Goal: Transaction & Acquisition: Purchase product/service

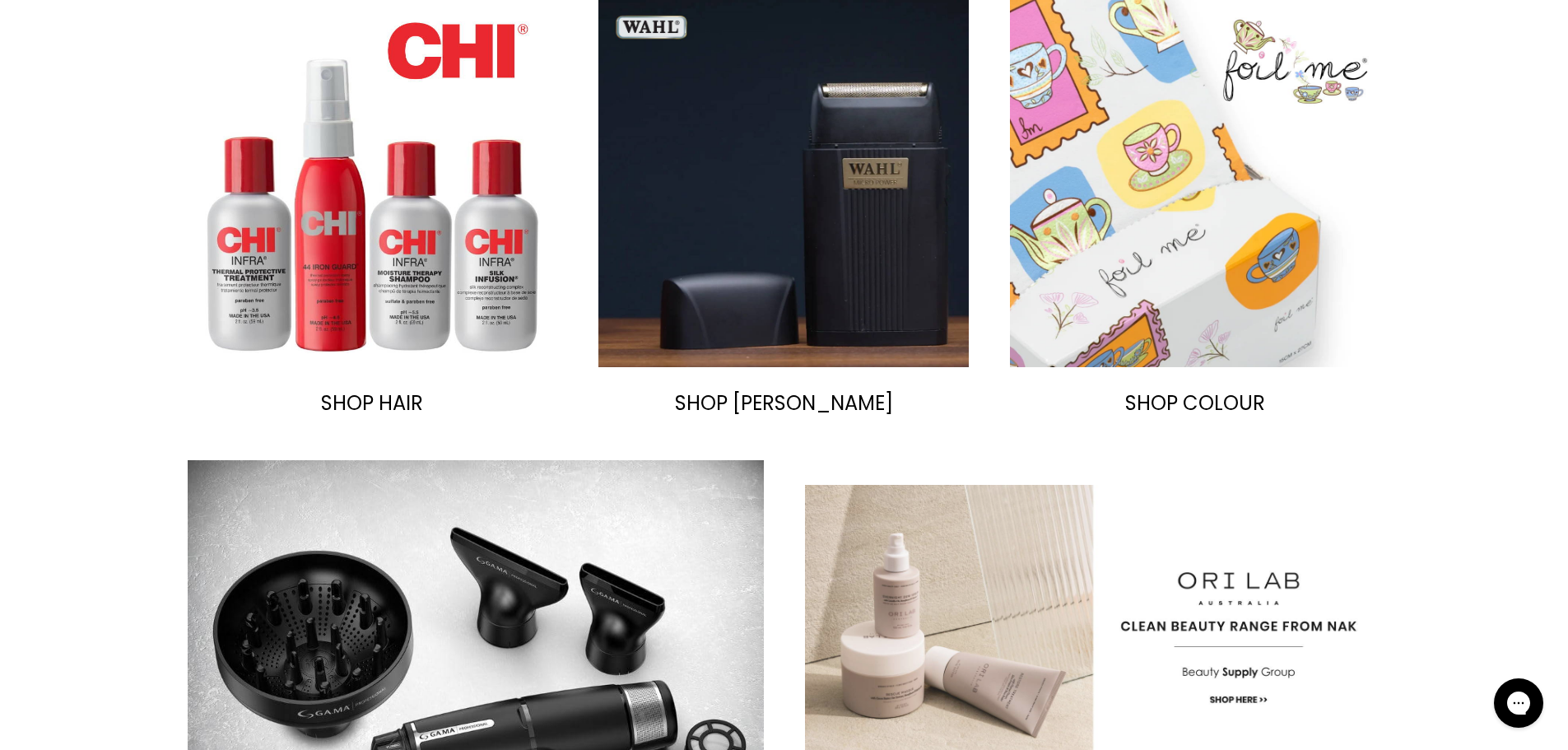
scroll to position [1208, 0]
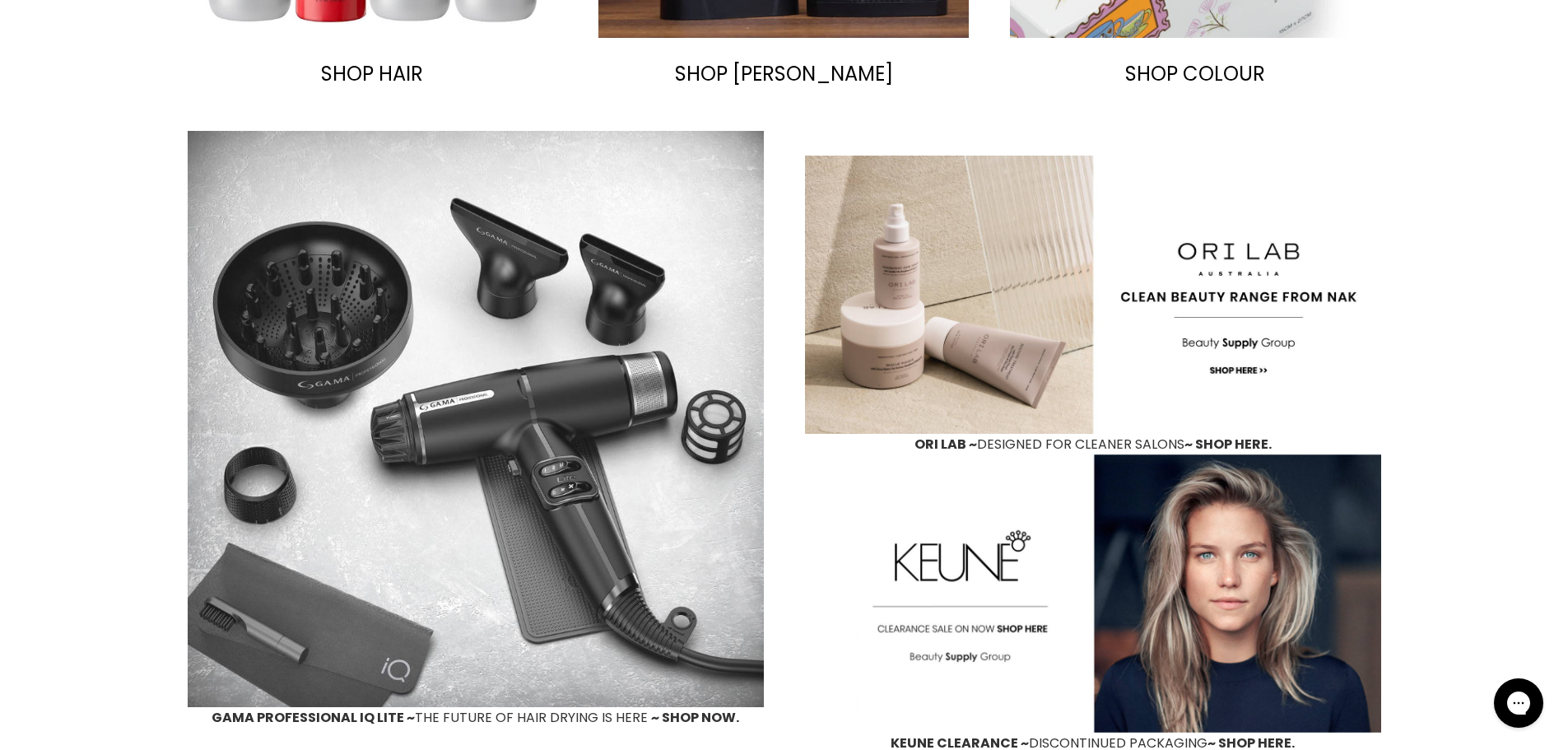
click at [604, 539] on img "Main content" at bounding box center [476, 419] width 576 height 577
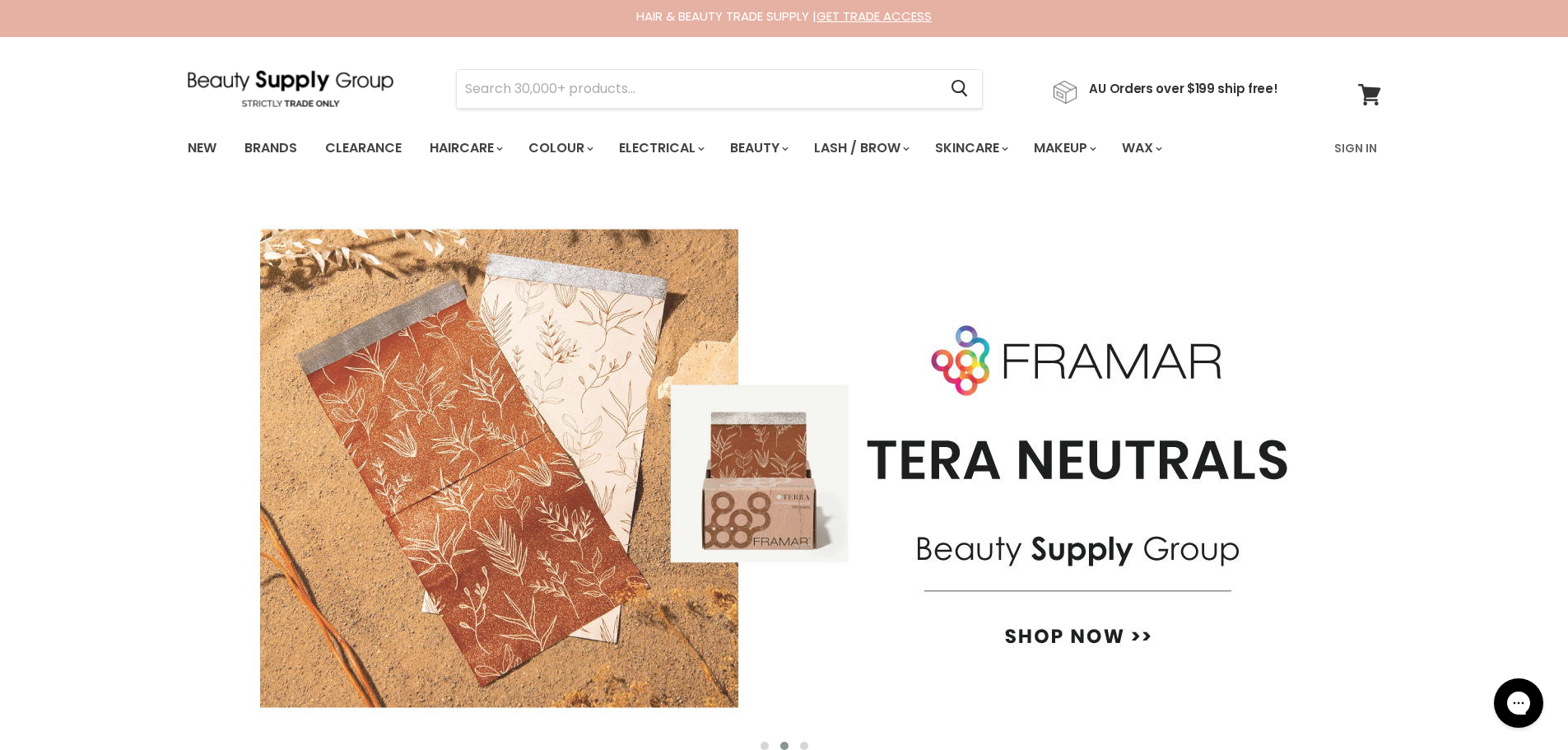
scroll to position [0, 0]
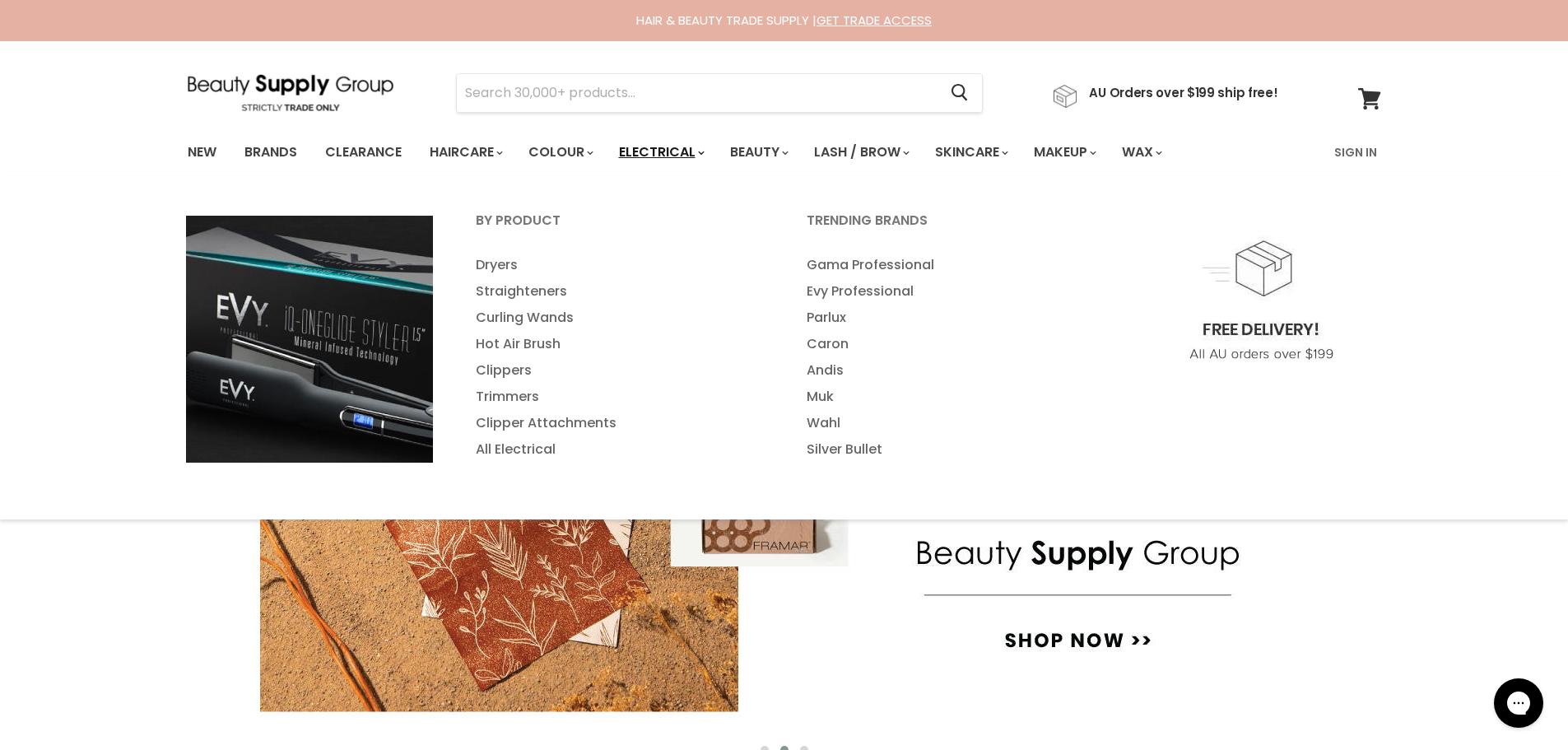
click at [715, 169] on link "Electrical" at bounding box center [661, 152] width 108 height 34
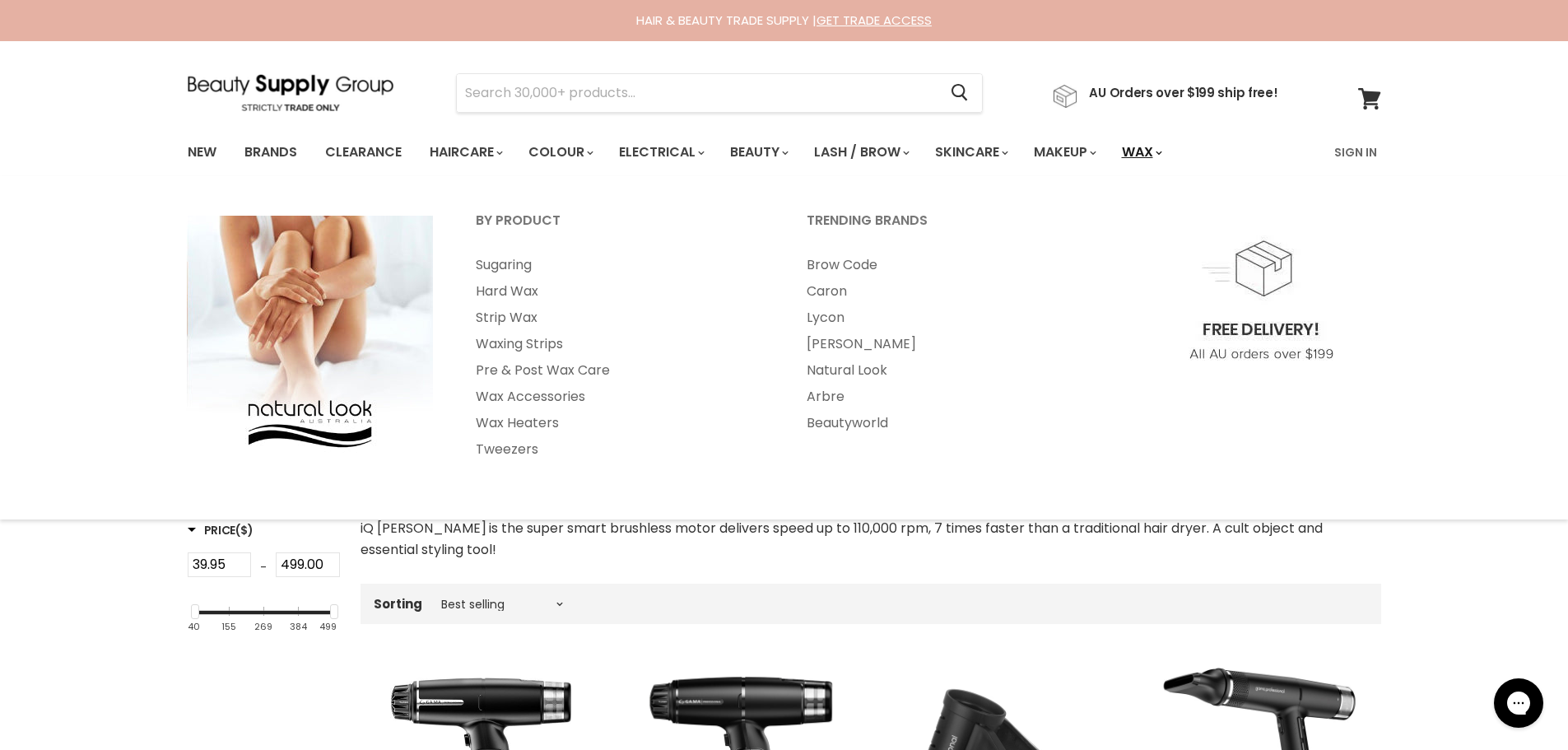
click at [1110, 169] on link "Wax" at bounding box center [1141, 152] width 63 height 34
click at [521, 331] on link "Strip Wax" at bounding box center [619, 317] width 328 height 26
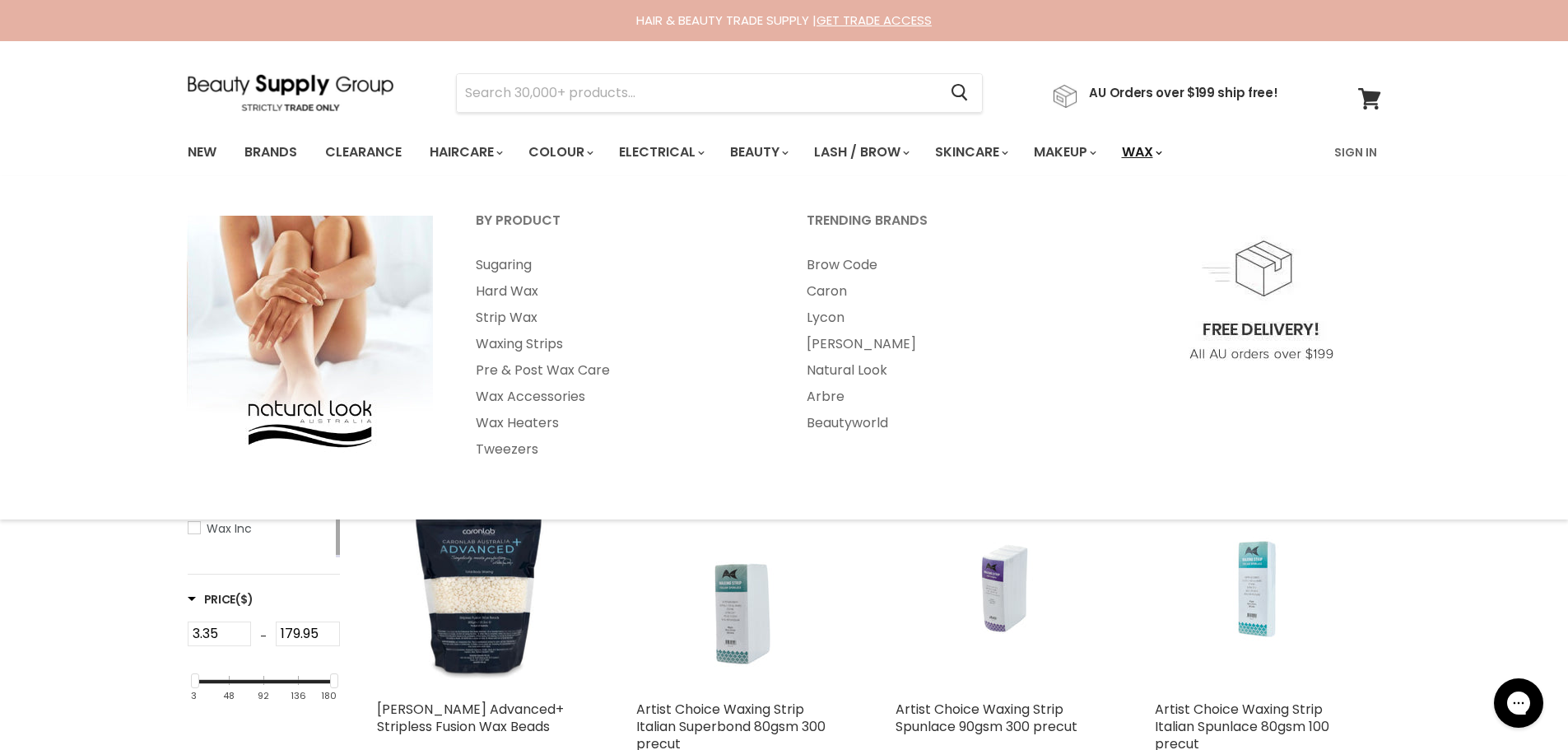
click at [1110, 169] on link "Wax" at bounding box center [1141, 152] width 63 height 34
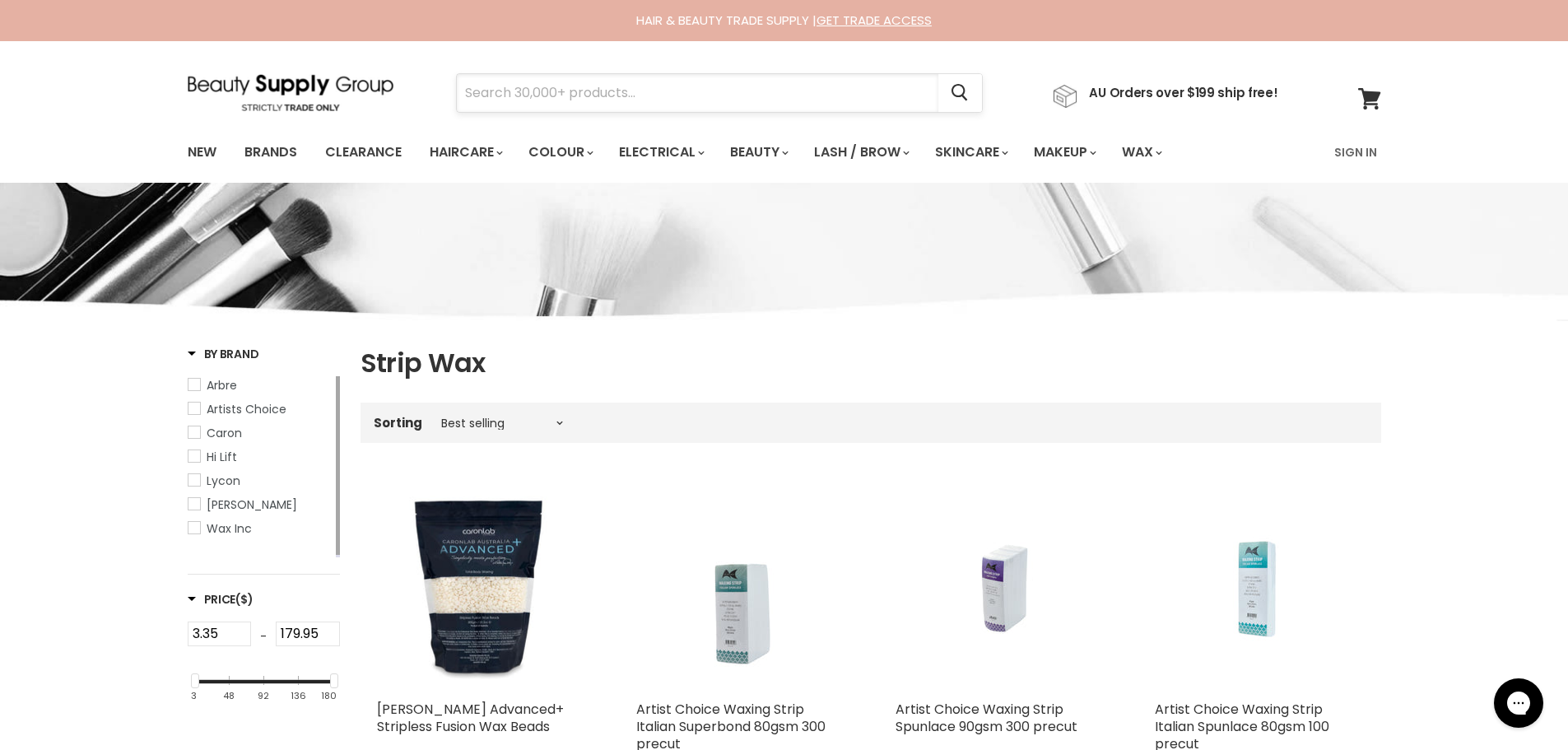
click at [832, 112] on input "Search" at bounding box center [698, 93] width 482 height 38
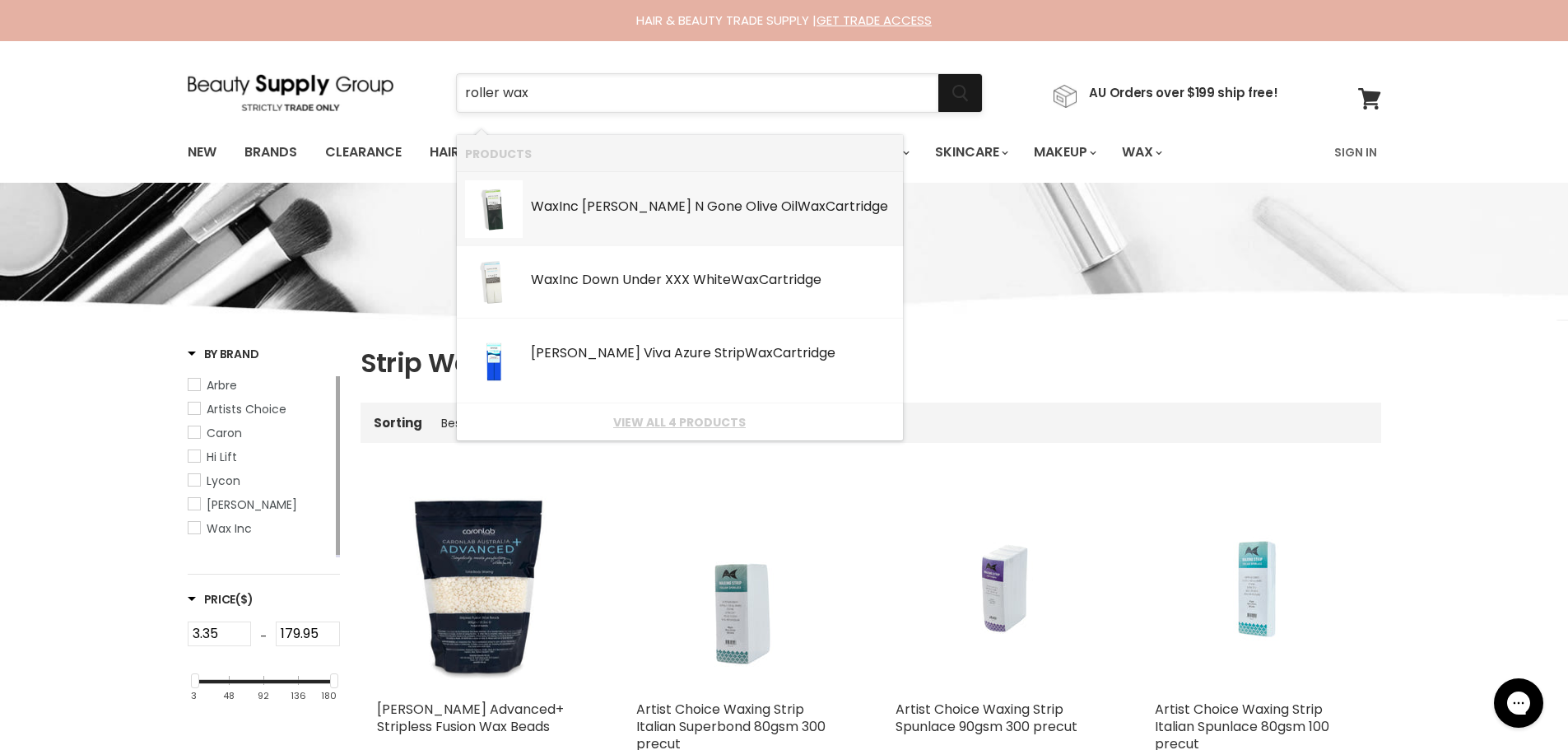
type input "roller wax"
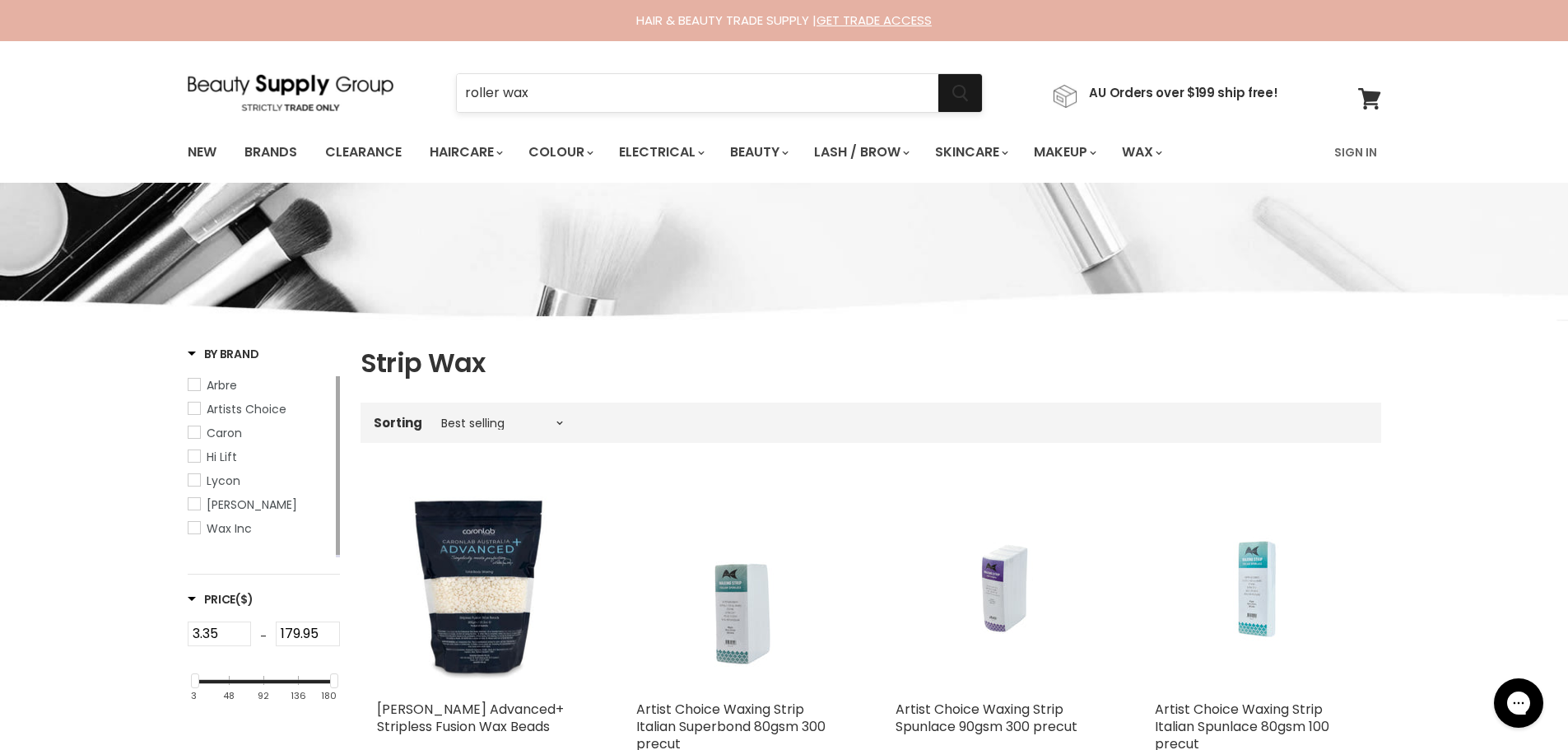
click at [952, 102] on icon "Search" at bounding box center [960, 94] width 16 height 18
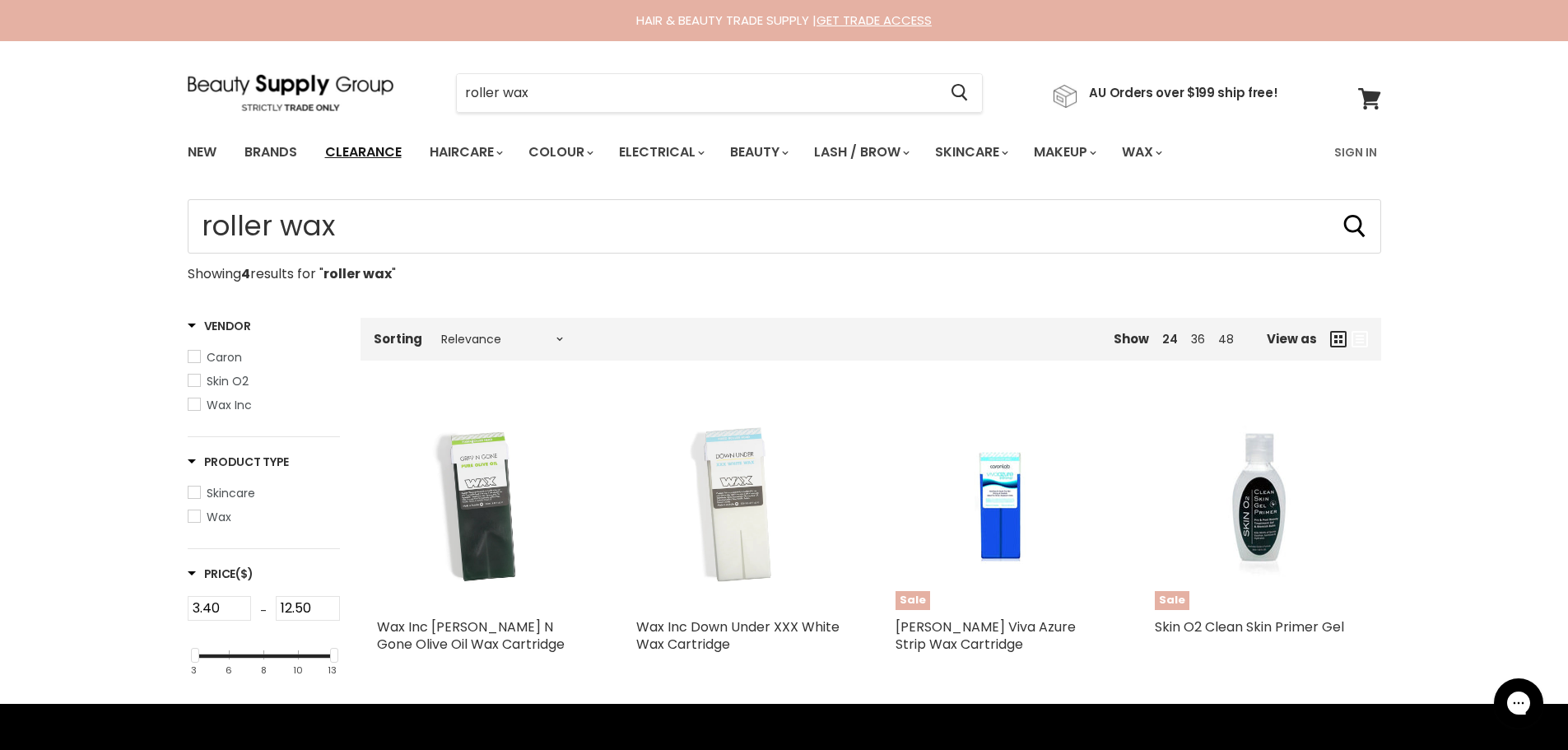
click at [414, 166] on link "Clearance" at bounding box center [363, 152] width 101 height 34
